Goal: Book appointment/travel/reservation

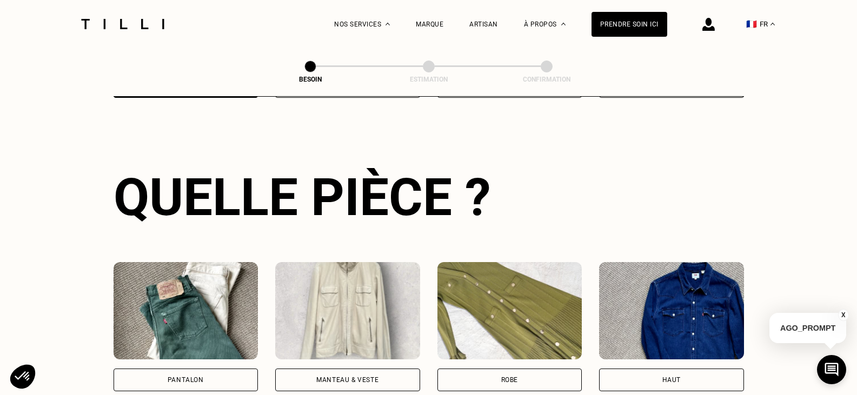
scroll to position [408, 0]
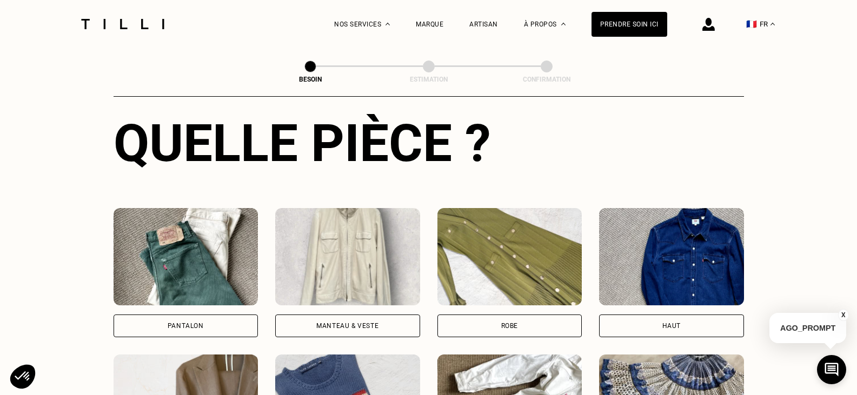
click at [476, 240] on img at bounding box center [510, 256] width 145 height 97
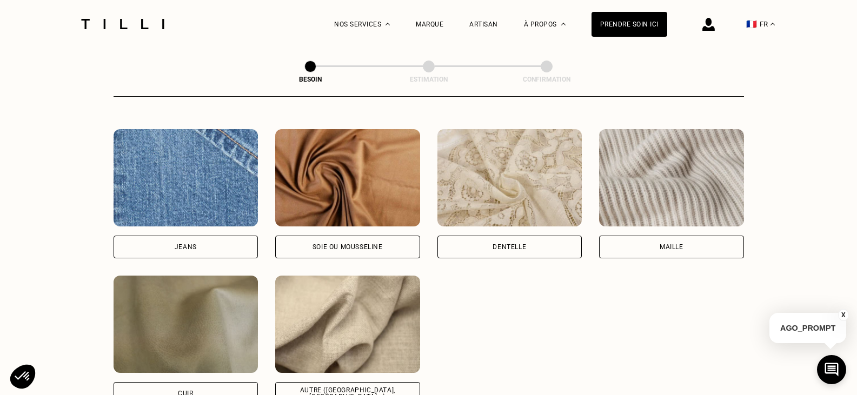
scroll to position [1213, 0]
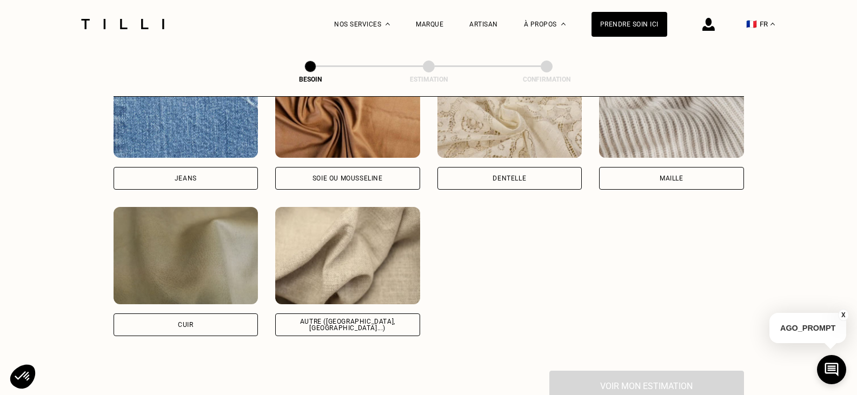
click at [360, 277] on img at bounding box center [347, 255] width 145 height 97
select select "FR"
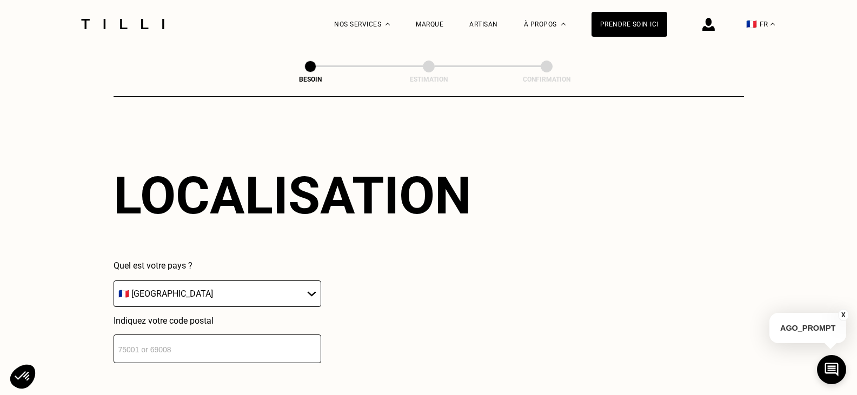
scroll to position [1454, 0]
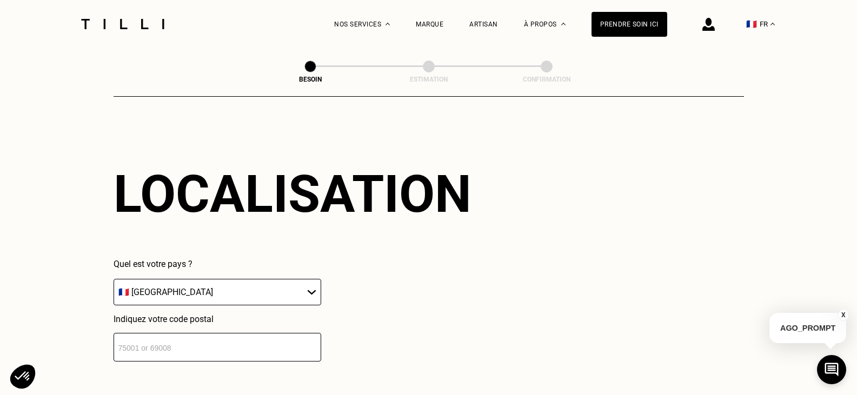
click at [140, 282] on select "🇩🇪 [GEOGRAPHIC_DATA] 🇦🇹 [GEOGRAPHIC_DATA] 🇧🇪 [GEOGRAPHIC_DATA] 🇧🇬 Bulgarie 🇨🇾 C…" at bounding box center [218, 292] width 208 height 27
click at [114, 279] on select "🇩🇪 [GEOGRAPHIC_DATA] 🇦🇹 [GEOGRAPHIC_DATA] 🇧🇪 [GEOGRAPHIC_DATA] 🇧🇬 Bulgarie 🇨🇾 C…" at bounding box center [218, 292] width 208 height 27
click at [167, 341] on input "number" at bounding box center [218, 347] width 208 height 29
type input "69500"
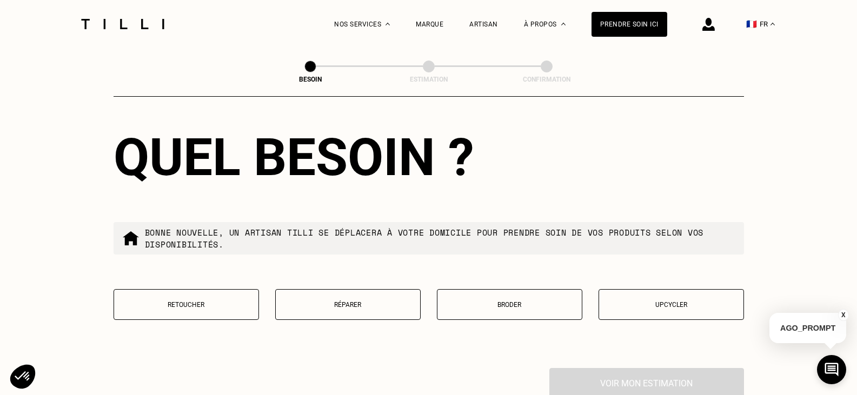
scroll to position [1777, 0]
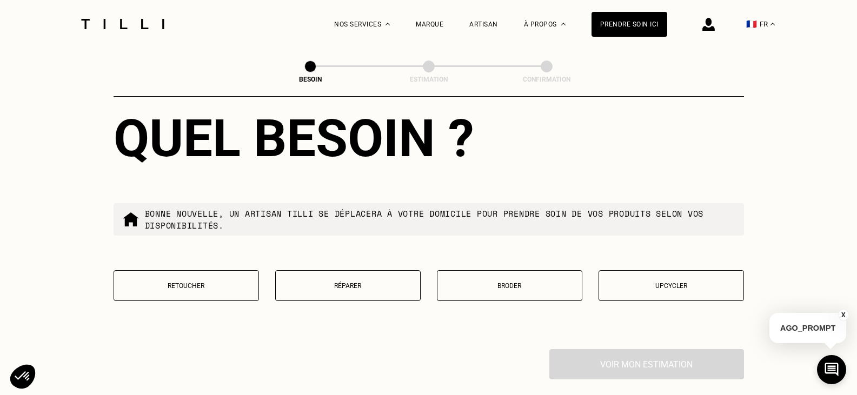
click at [197, 284] on p "Retoucher" at bounding box center [187, 286] width 134 height 8
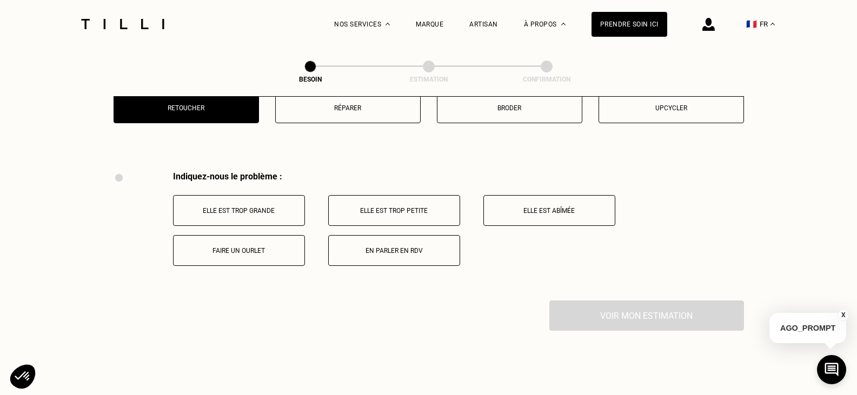
scroll to position [2001, 0]
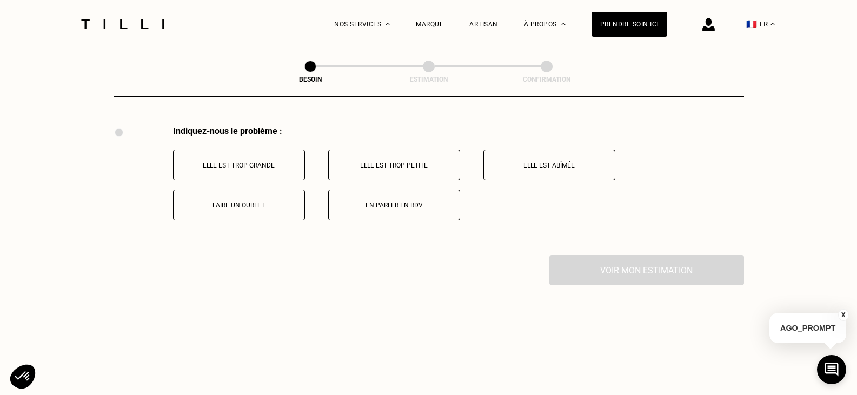
click at [260, 202] on p "Faire un ourlet" at bounding box center [239, 206] width 120 height 8
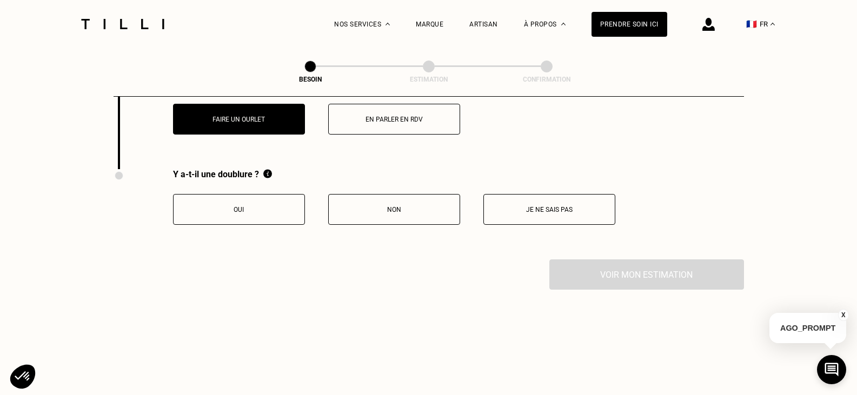
scroll to position [2076, 0]
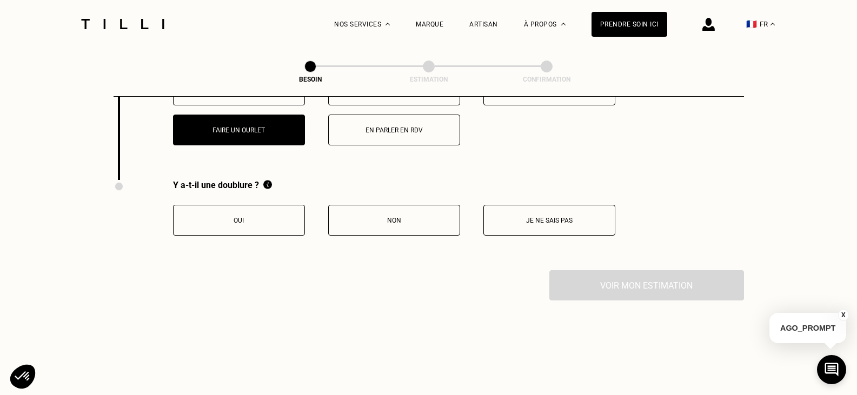
click at [407, 217] on p "Non" at bounding box center [394, 221] width 120 height 8
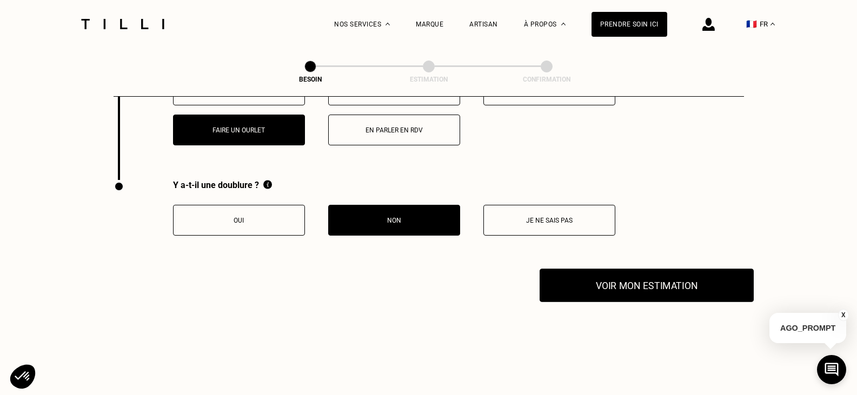
click at [693, 286] on button "Voir mon estimation" at bounding box center [647, 286] width 214 height 34
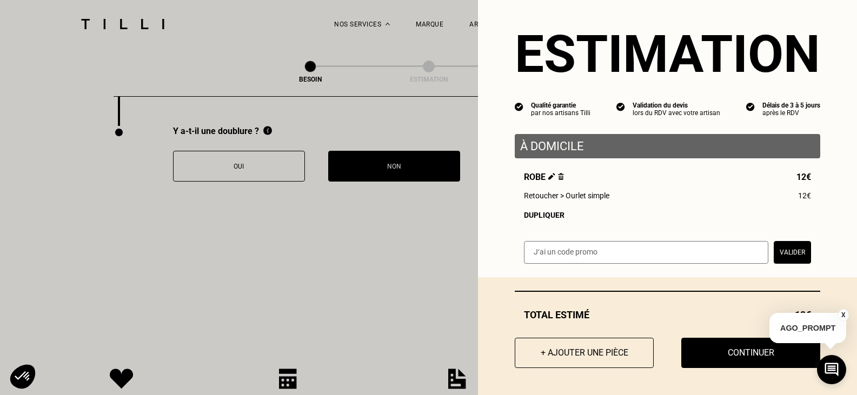
scroll to position [15, 0]
click at [540, 213] on div "Dupliquer" at bounding box center [667, 215] width 287 height 9
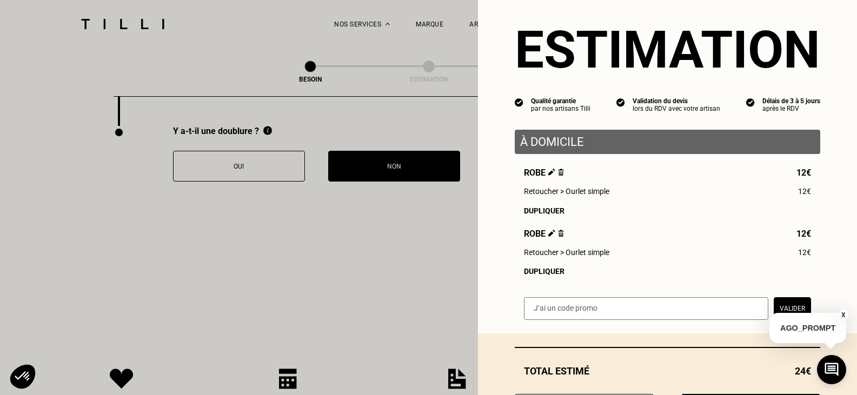
scroll to position [69, 0]
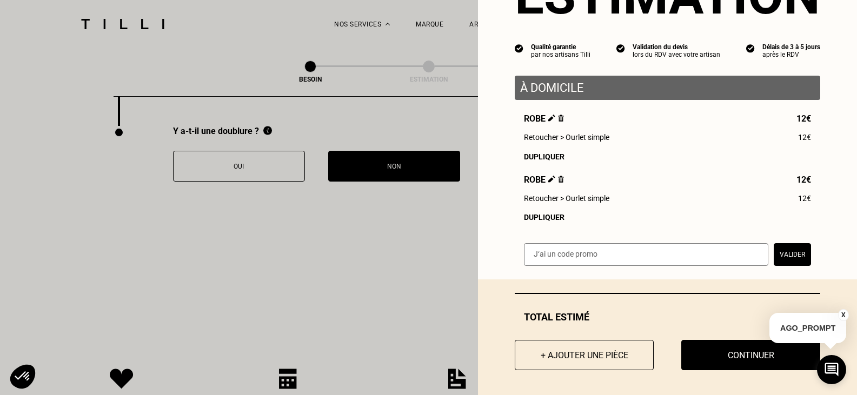
click at [558, 183] on img at bounding box center [561, 179] width 6 height 7
click at [558, 182] on img at bounding box center [561, 179] width 6 height 7
click at [558, 117] on img at bounding box center [561, 118] width 6 height 7
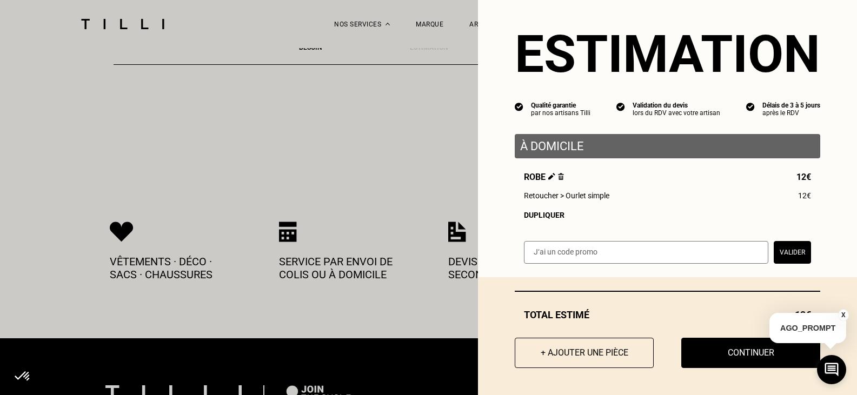
scroll to position [2292, 0]
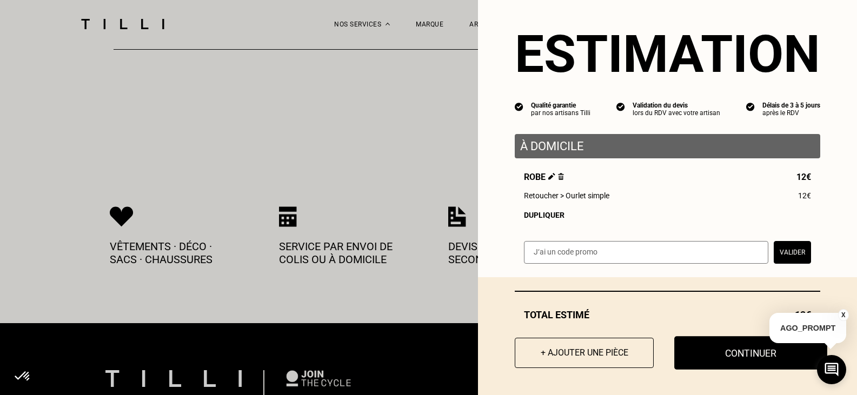
click at [749, 356] on button "Continuer" at bounding box center [750, 353] width 153 height 34
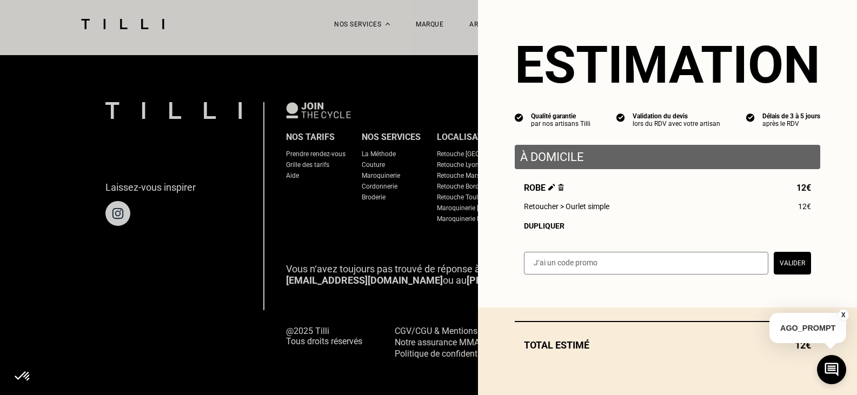
scroll to position [0, 0]
select select "FR"
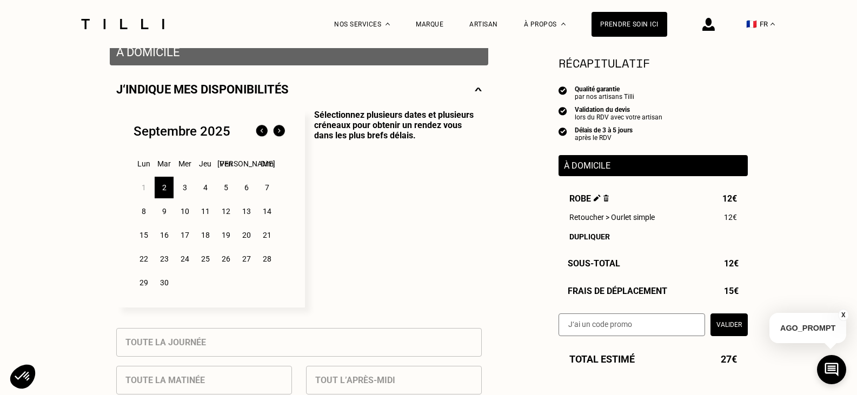
scroll to position [216, 0]
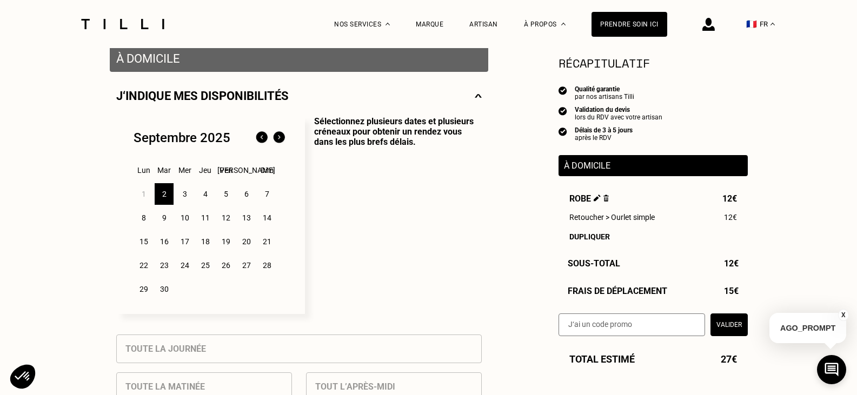
click at [167, 197] on div "2" at bounding box center [164, 194] width 19 height 22
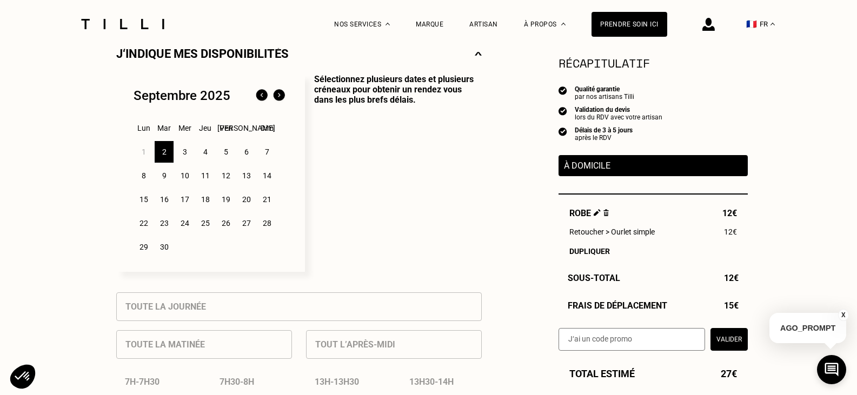
scroll to position [270, 0]
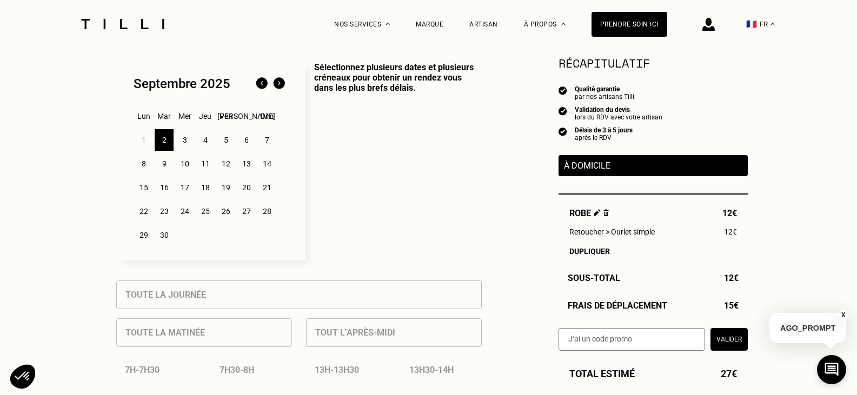
click at [206, 140] on div "4" at bounding box center [205, 140] width 19 height 22
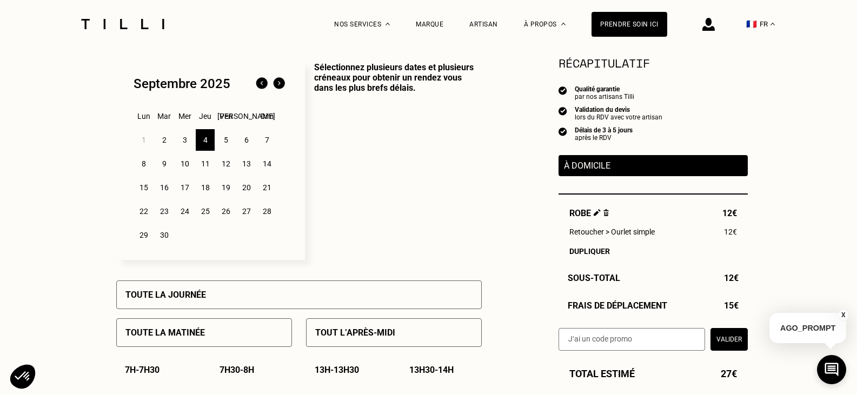
click at [182, 143] on div "3" at bounding box center [184, 140] width 19 height 22
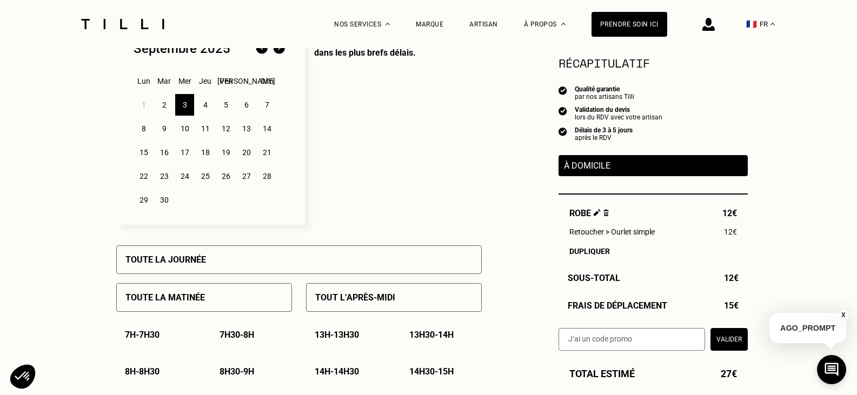
scroll to position [325, 0]
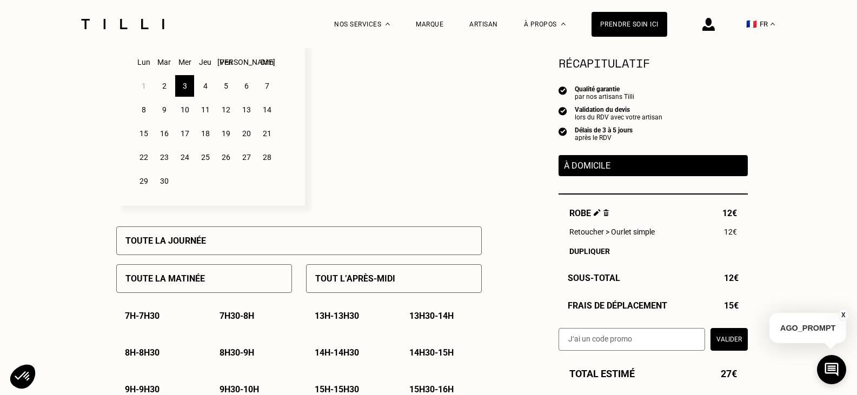
click at [162, 86] on div "2" at bounding box center [164, 86] width 19 height 22
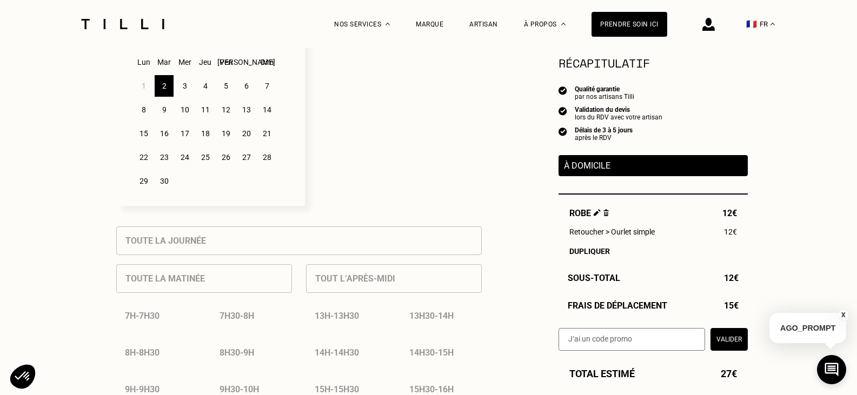
click at [186, 86] on div "3" at bounding box center [184, 86] width 19 height 22
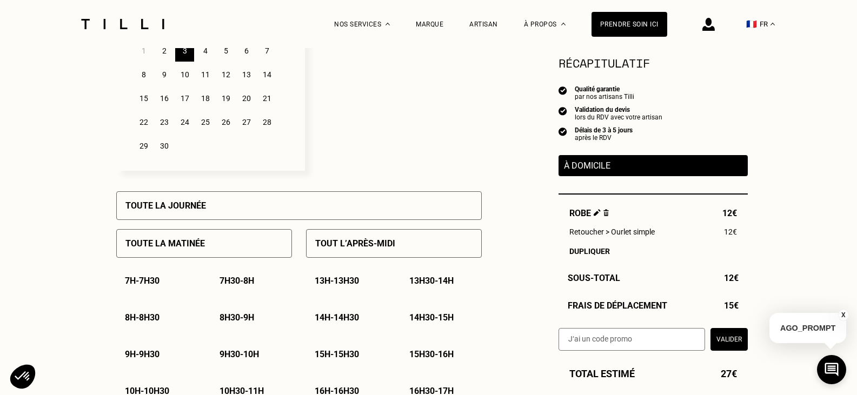
scroll to position [379, 0]
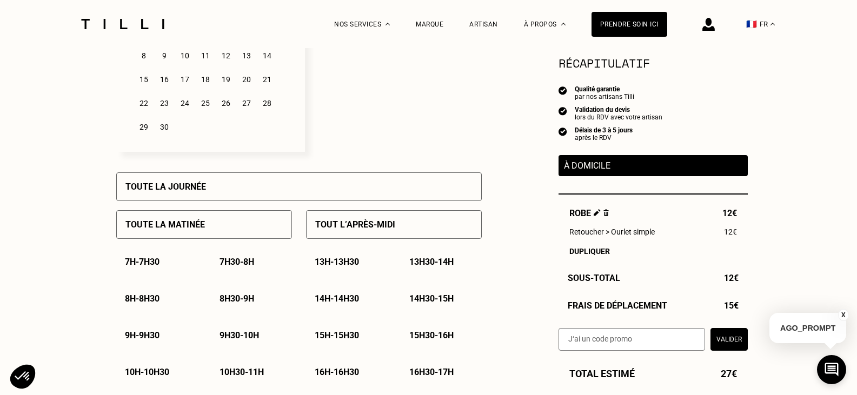
click at [340, 301] on p "14h - 14h30" at bounding box center [337, 299] width 44 height 10
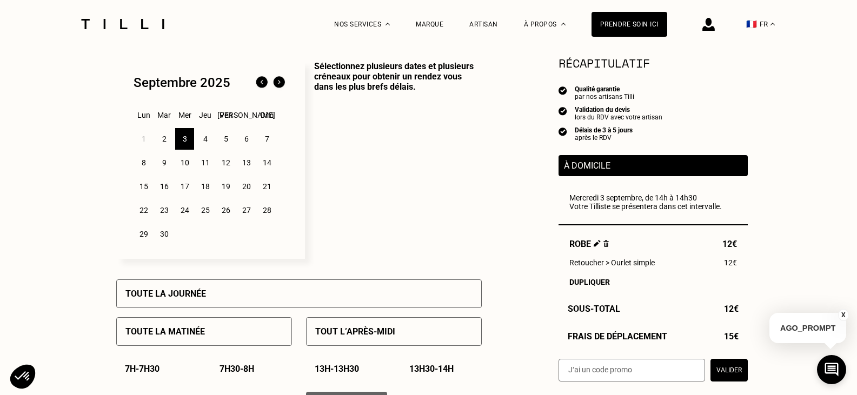
scroll to position [270, 0]
click at [166, 138] on div "2" at bounding box center [164, 140] width 19 height 22
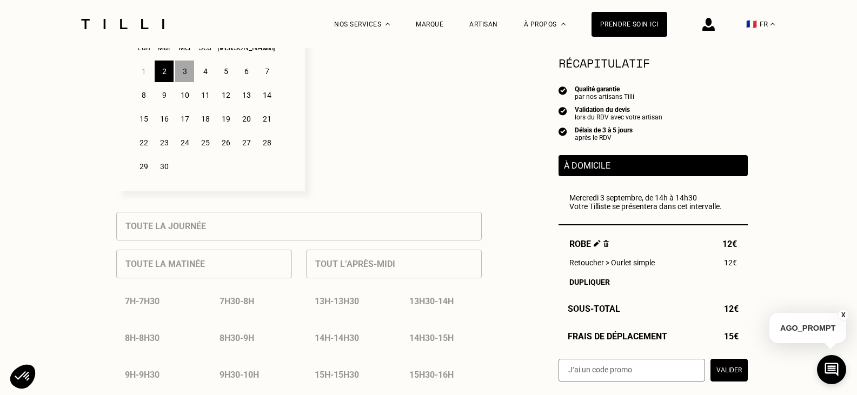
scroll to position [325, 0]
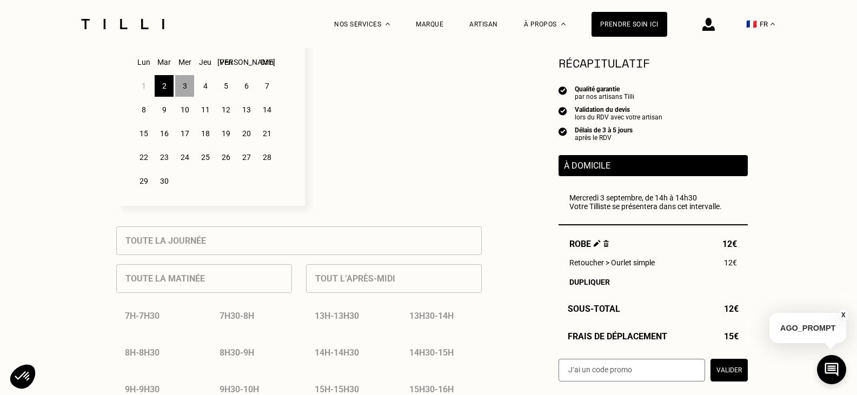
click at [184, 90] on div "3" at bounding box center [184, 86] width 19 height 22
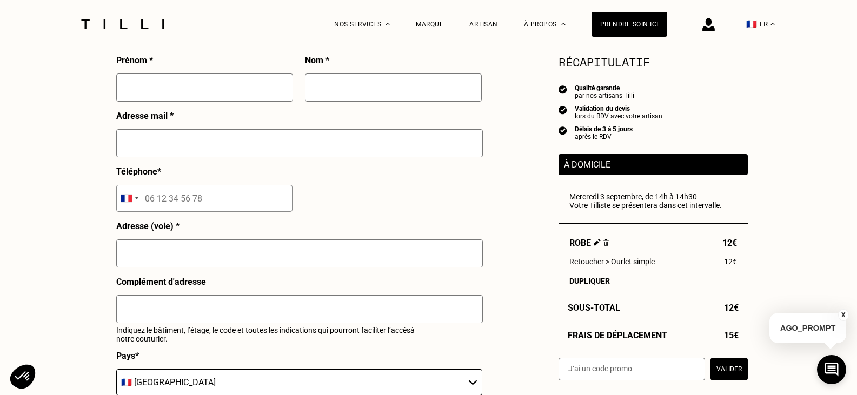
scroll to position [974, 0]
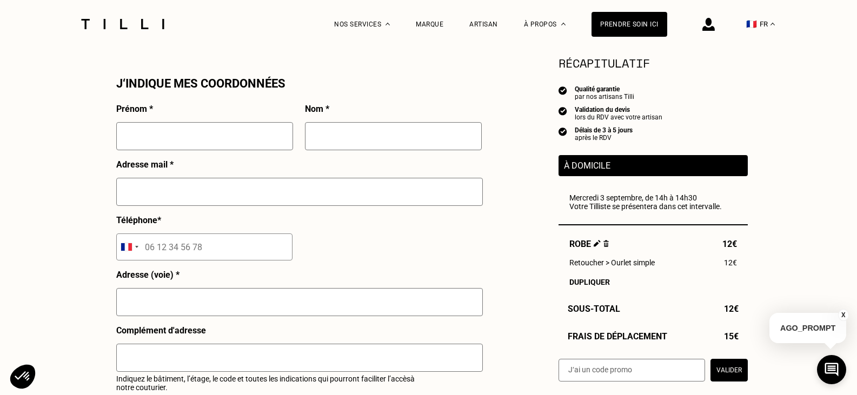
click at [183, 148] on input "text" at bounding box center [204, 136] width 177 height 28
type input "[PERSON_NAME] [PERSON_NAME]"
click at [330, 148] on input "text" at bounding box center [393, 136] width 177 height 28
type input "Bourson"
type input "[EMAIL_ADDRESS][PERSON_NAME][DOMAIN_NAME]"
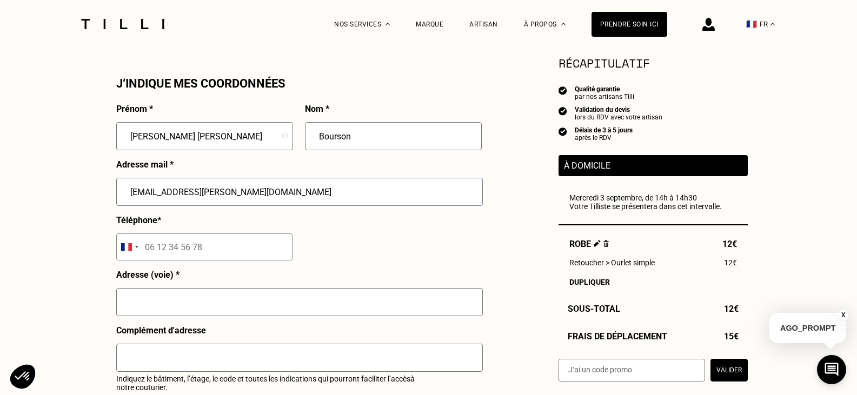
type input "06 22 58 83 91"
type input "[STREET_ADDRESS][PERSON_NAME]"
type input "Le Galilée"
type input "BRON"
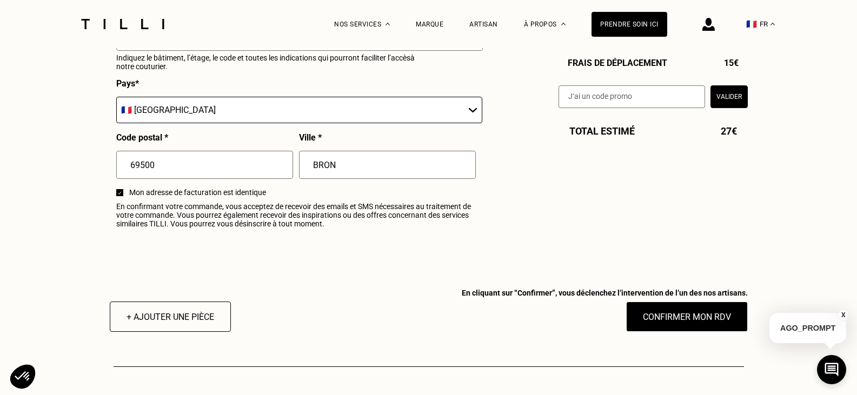
scroll to position [1298, 0]
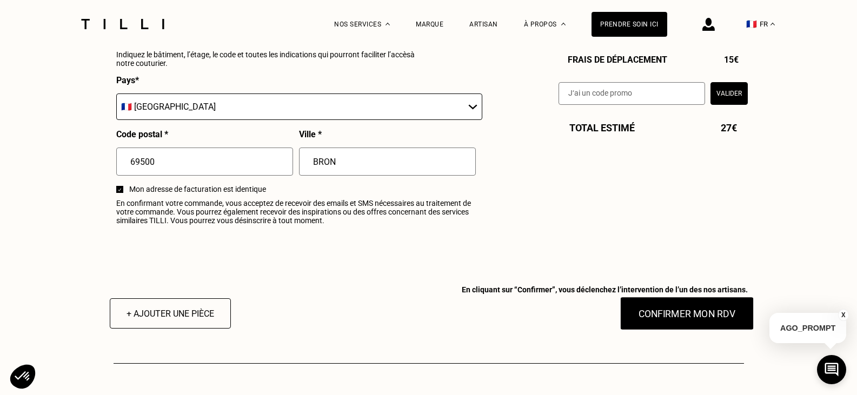
click at [717, 321] on button "Confirmer mon RDV" at bounding box center [687, 314] width 134 height 34
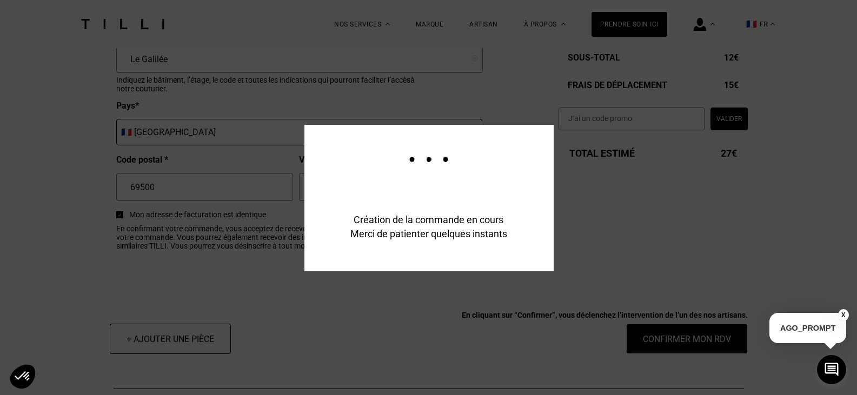
scroll to position [1325, 0]
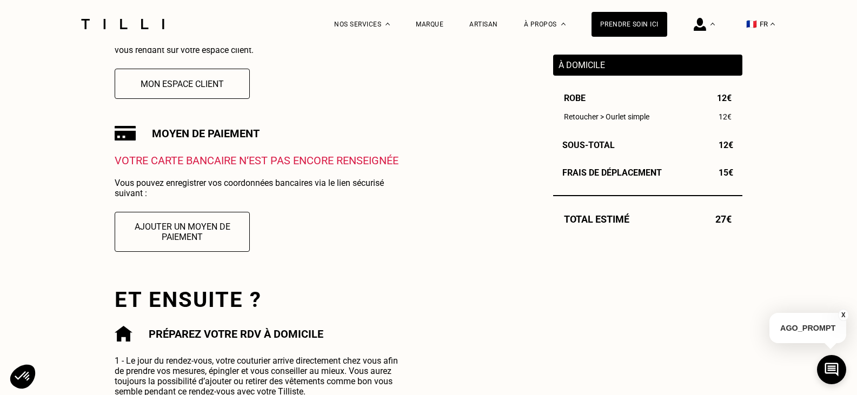
scroll to position [325, 0]
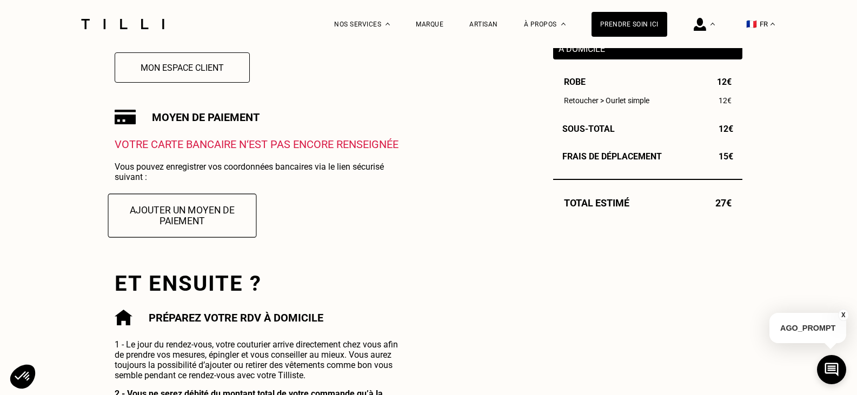
click at [203, 215] on button "Ajouter un moyen de paiement" at bounding box center [182, 216] width 149 height 44
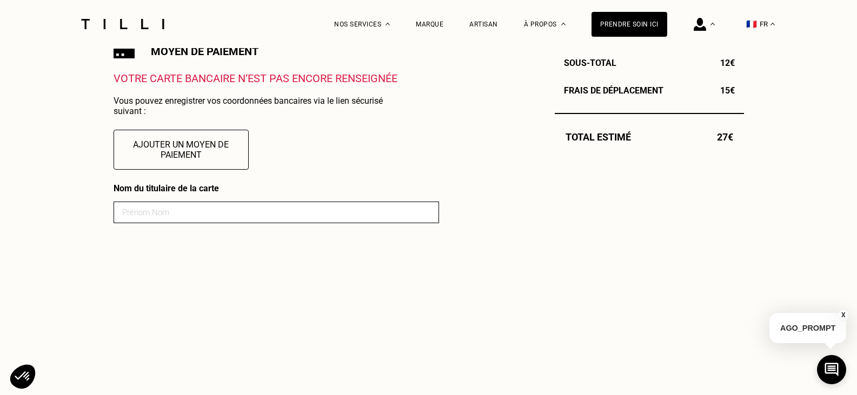
scroll to position [379, 0]
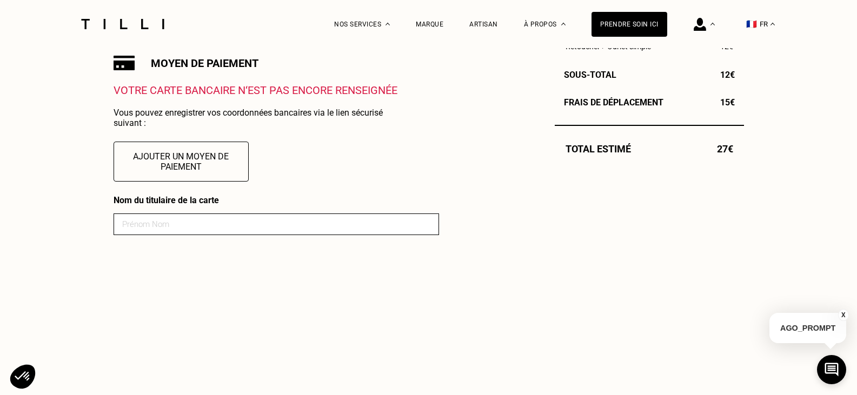
click at [148, 225] on input at bounding box center [277, 225] width 326 height 22
type input "[PERSON_NAME]"
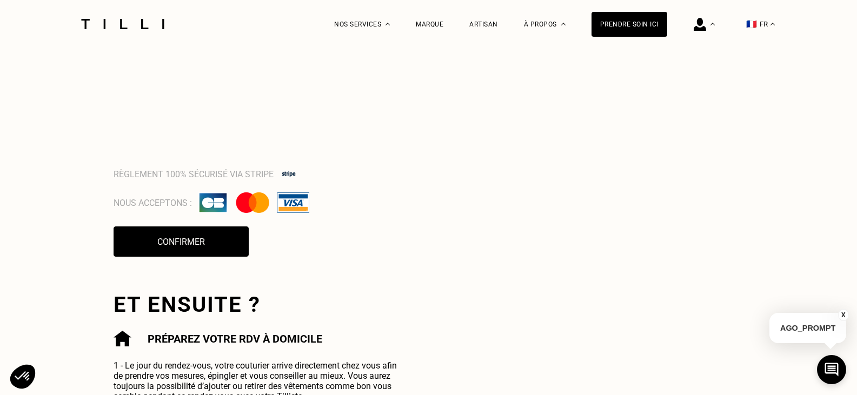
scroll to position [886, 0]
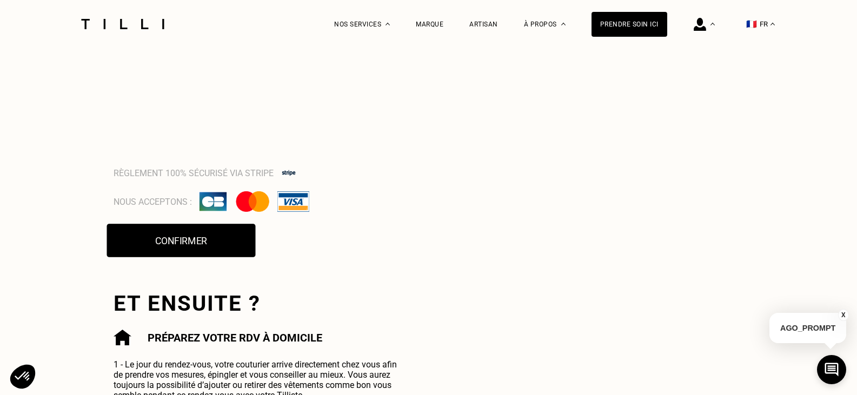
click at [189, 241] on button "Confirmer" at bounding box center [181, 241] width 149 height 34
